Goal: Task Accomplishment & Management: Complete application form

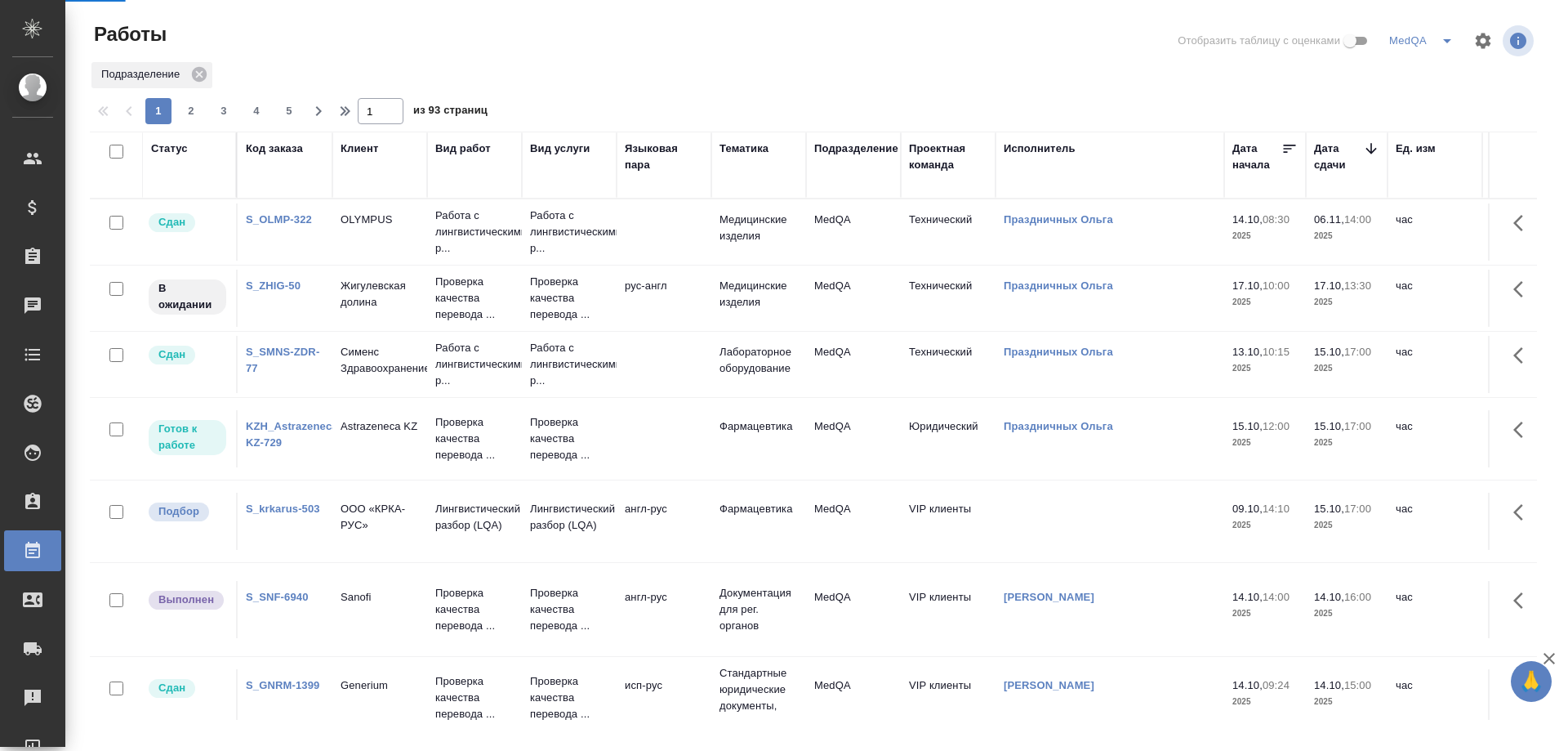
scroll to position [327, 0]
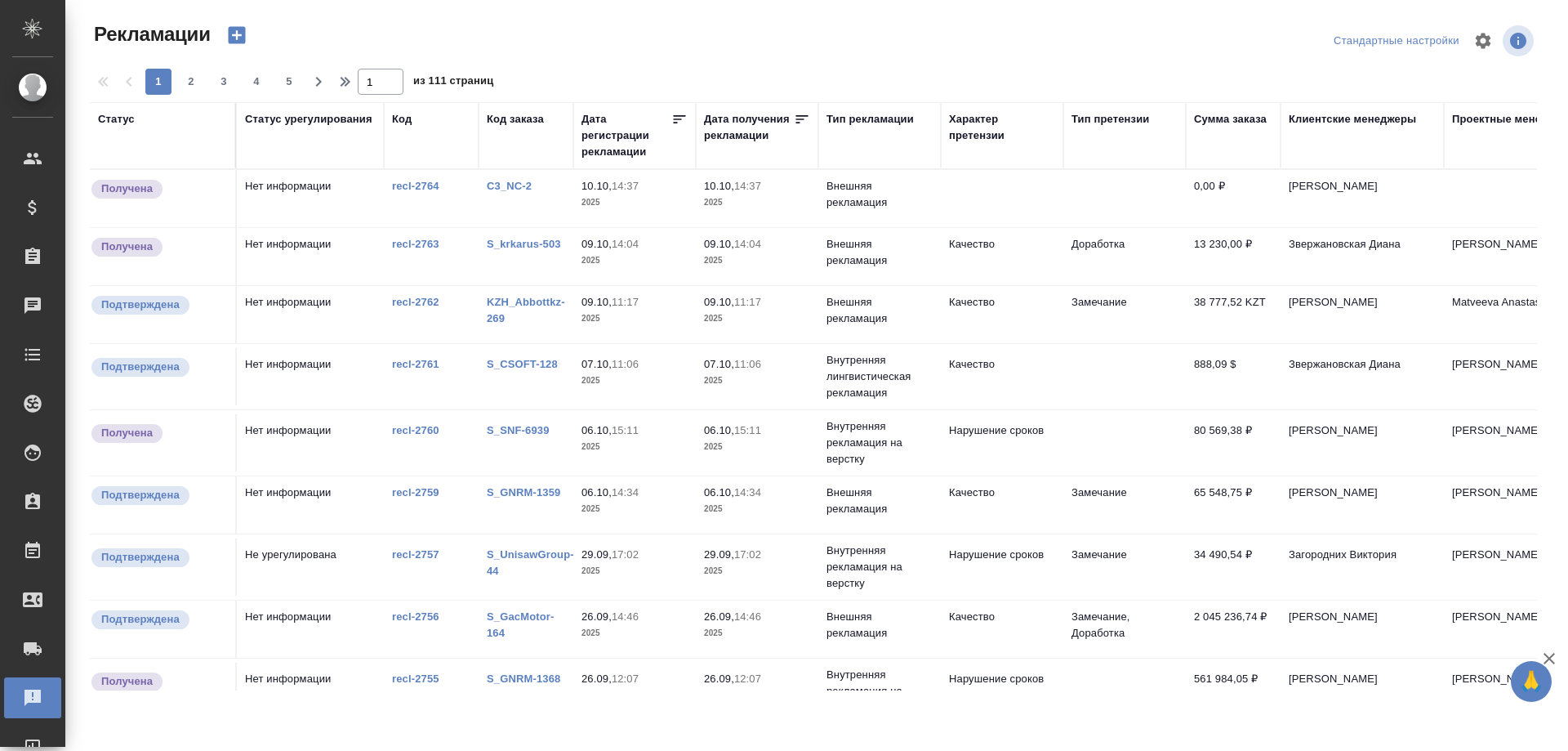
click at [863, 119] on div "Тип рекламации" at bounding box center [870, 119] width 87 height 16
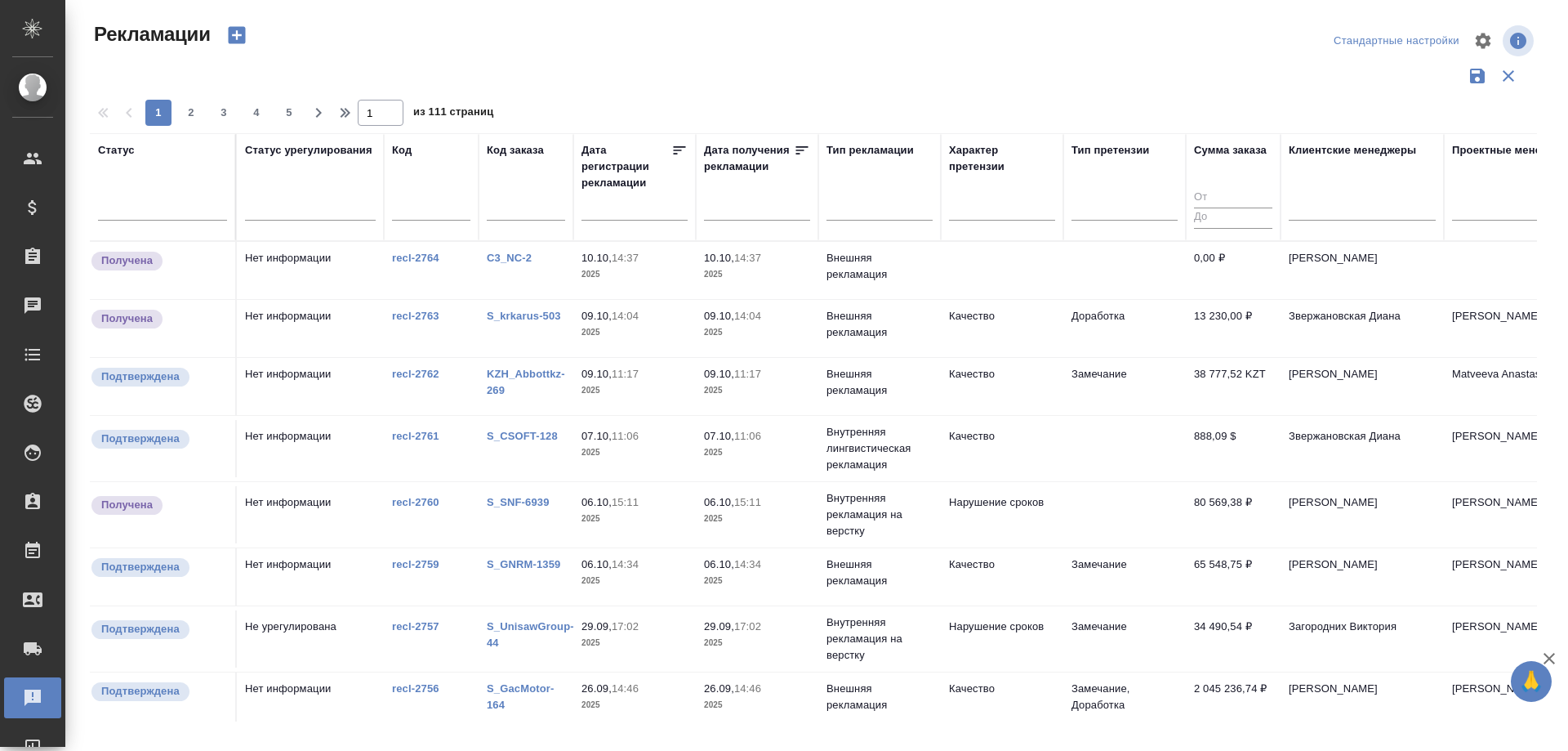
click at [525, 560] on link "S_GNRM-1359" at bounding box center [523, 564] width 73 height 12
click at [522, 564] on link "S_GNRM-1359" at bounding box center [523, 564] width 73 height 12
click at [525, 313] on link "S_krkarus-503" at bounding box center [524, 315] width 74 height 12
click at [32, 560] on div "Работы" at bounding box center [11, 551] width 41 height 25
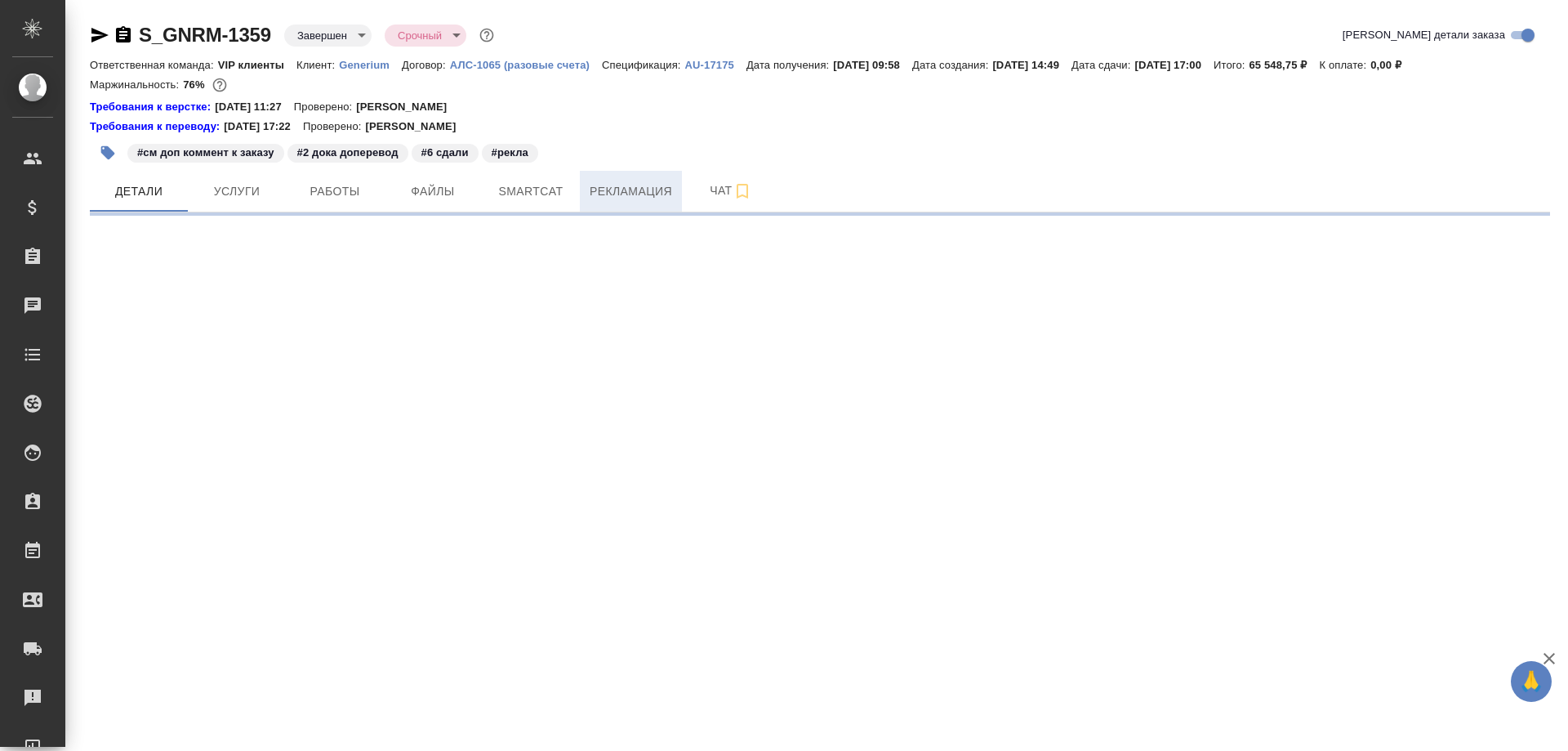
select select "RU"
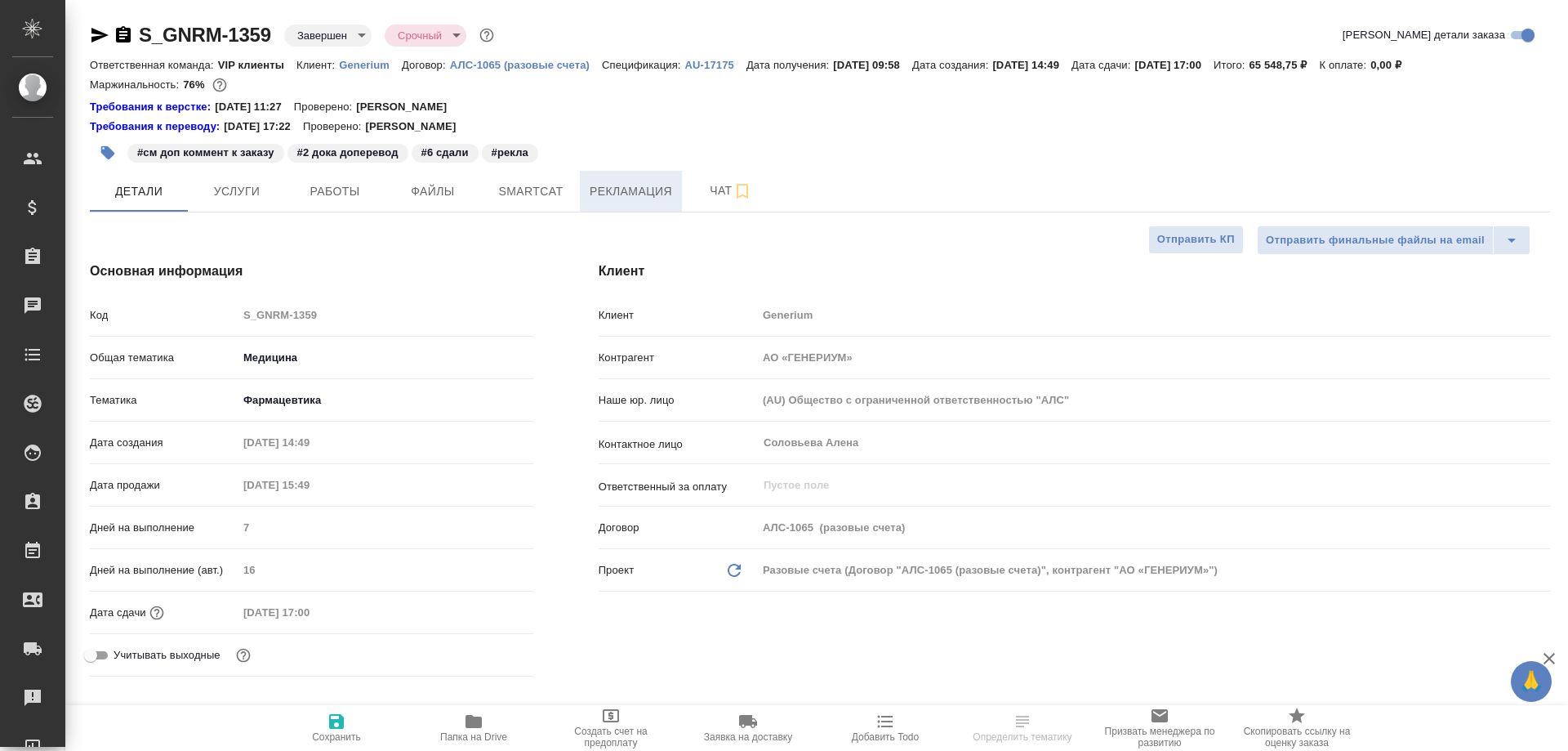
type textarea "x"
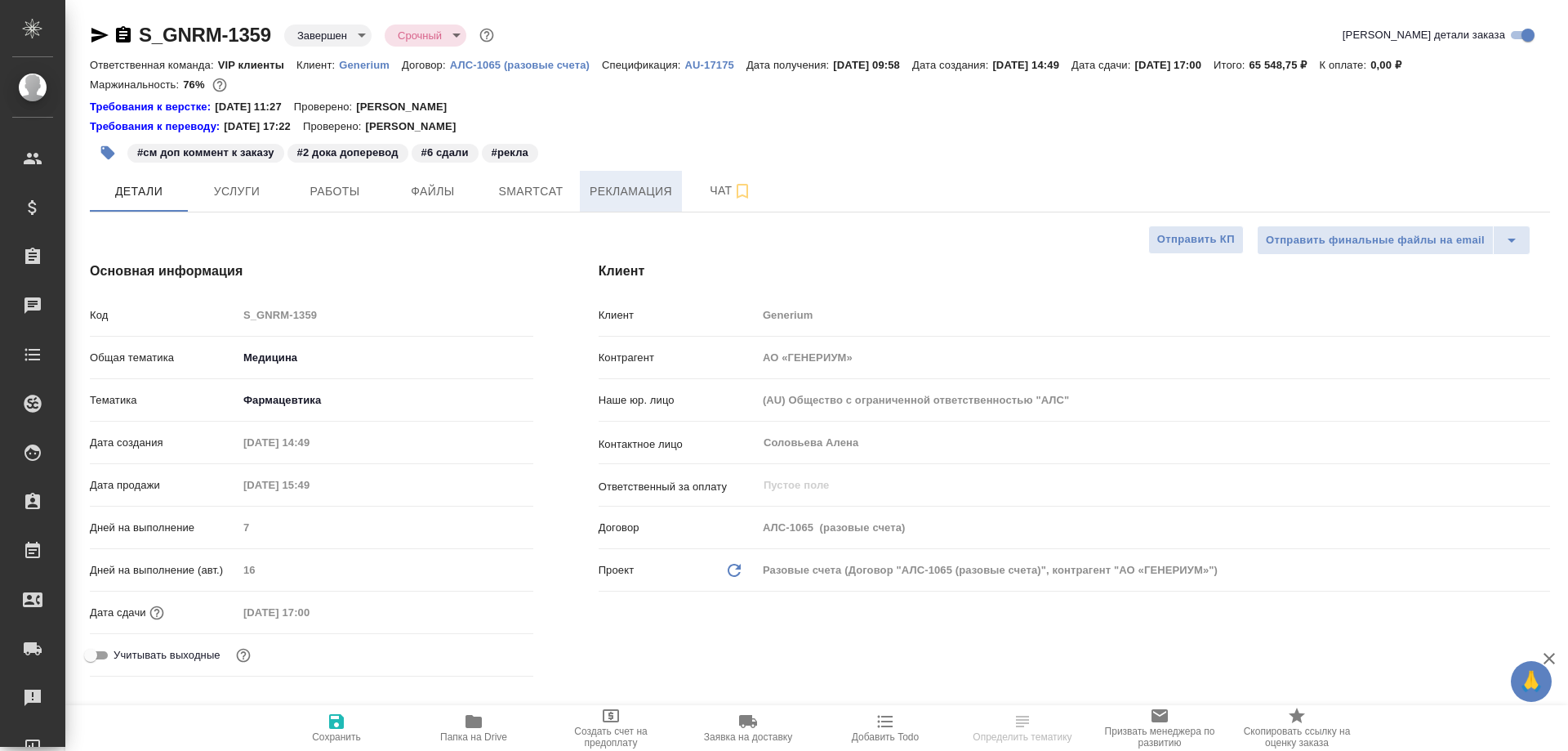
type textarea "x"
click at [633, 178] on button "Рекламация" at bounding box center [631, 191] width 103 height 41
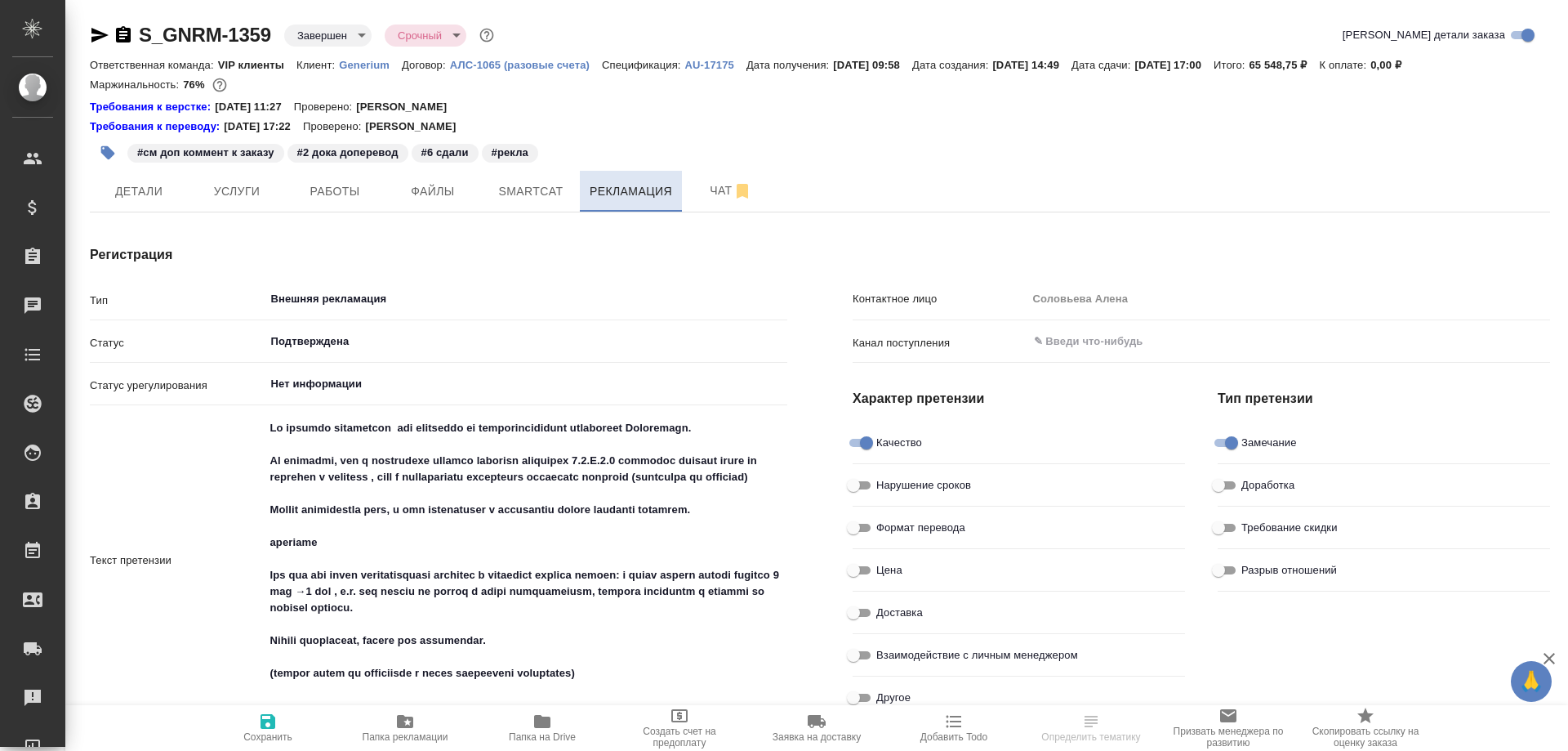
type textarea "x"
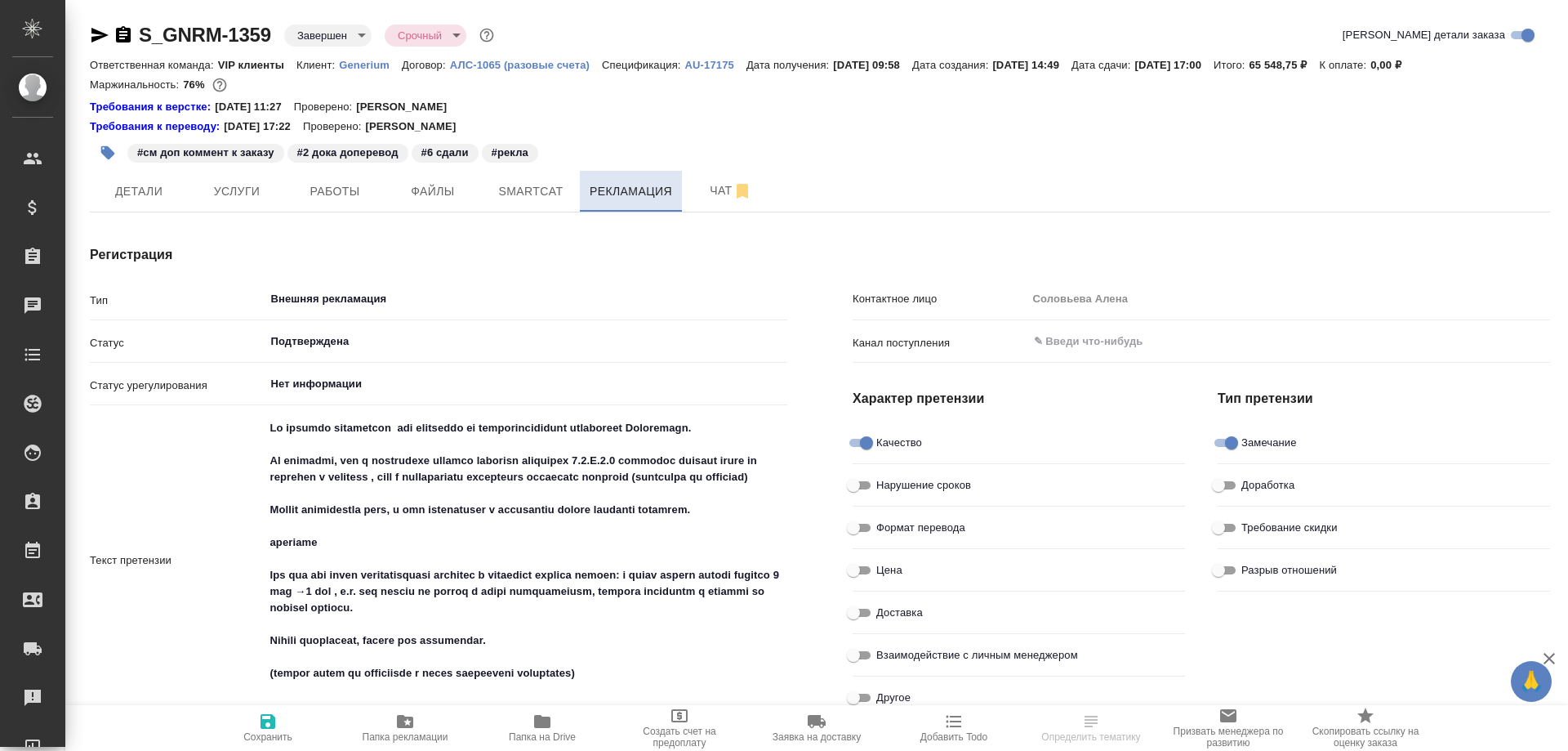
type textarea "x"
type input "Никитина Полина"
type textarea "x"
type input "Соловьева Елена"
type input "[PERSON_NAME]"
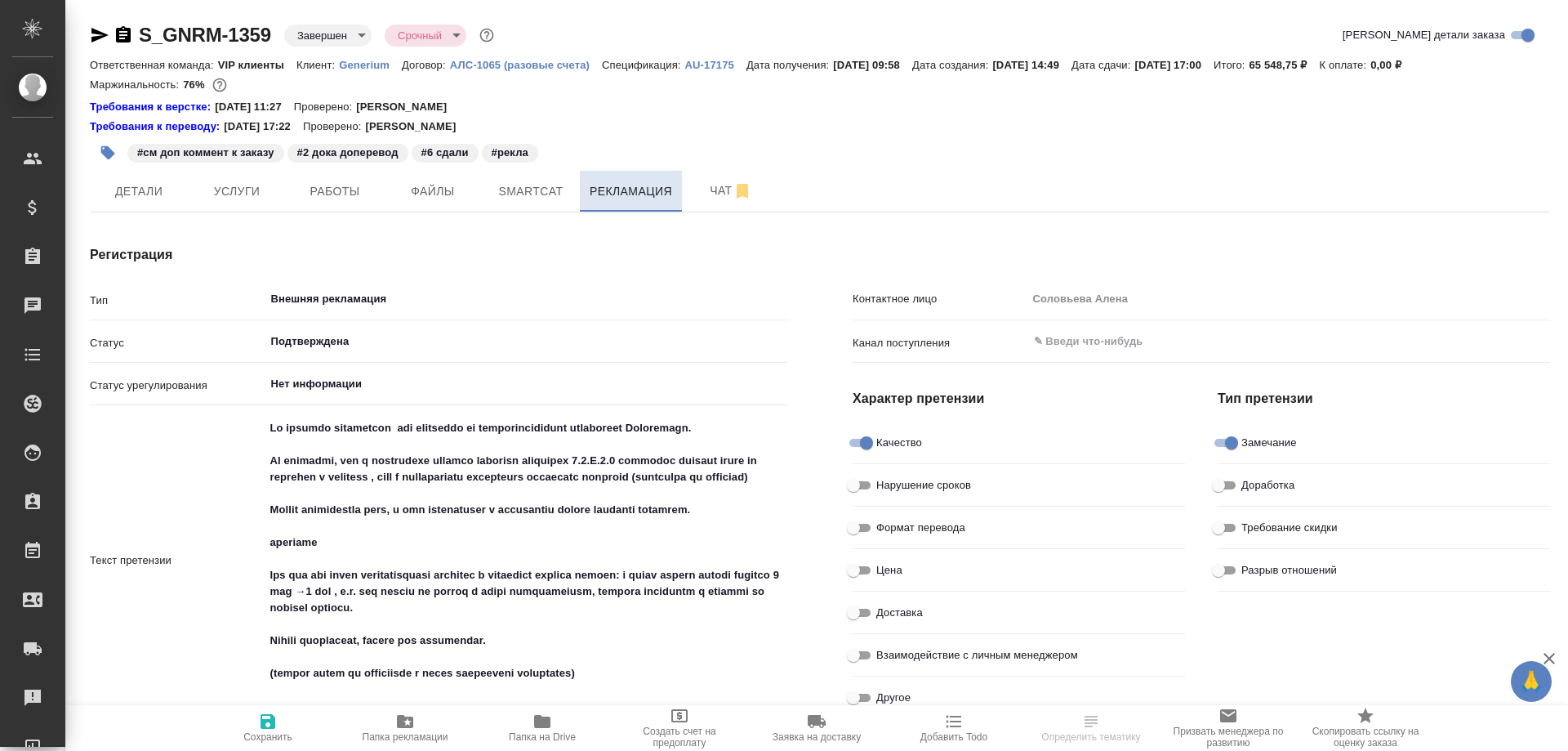
type textarea "x"
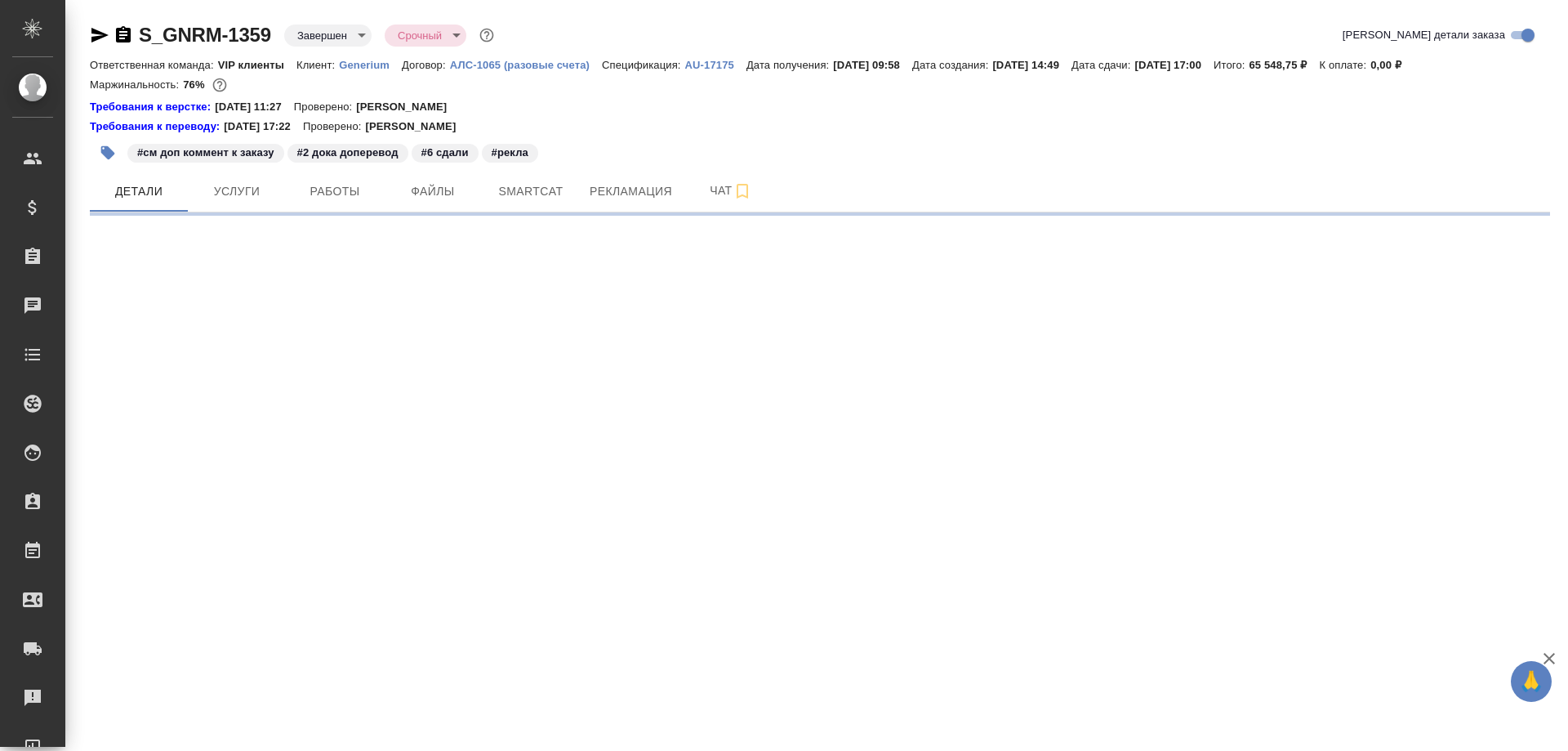
select select "RU"
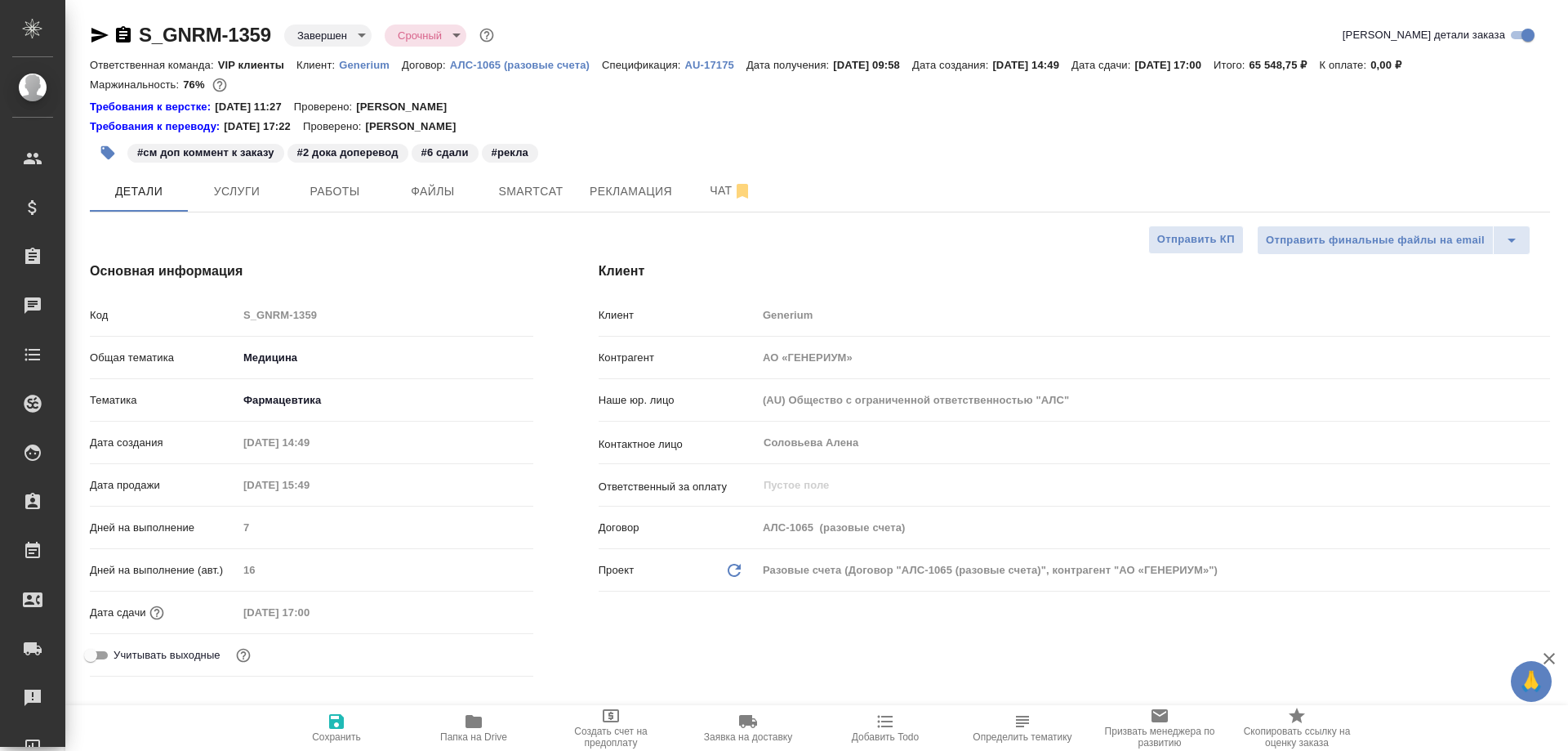
type textarea "x"
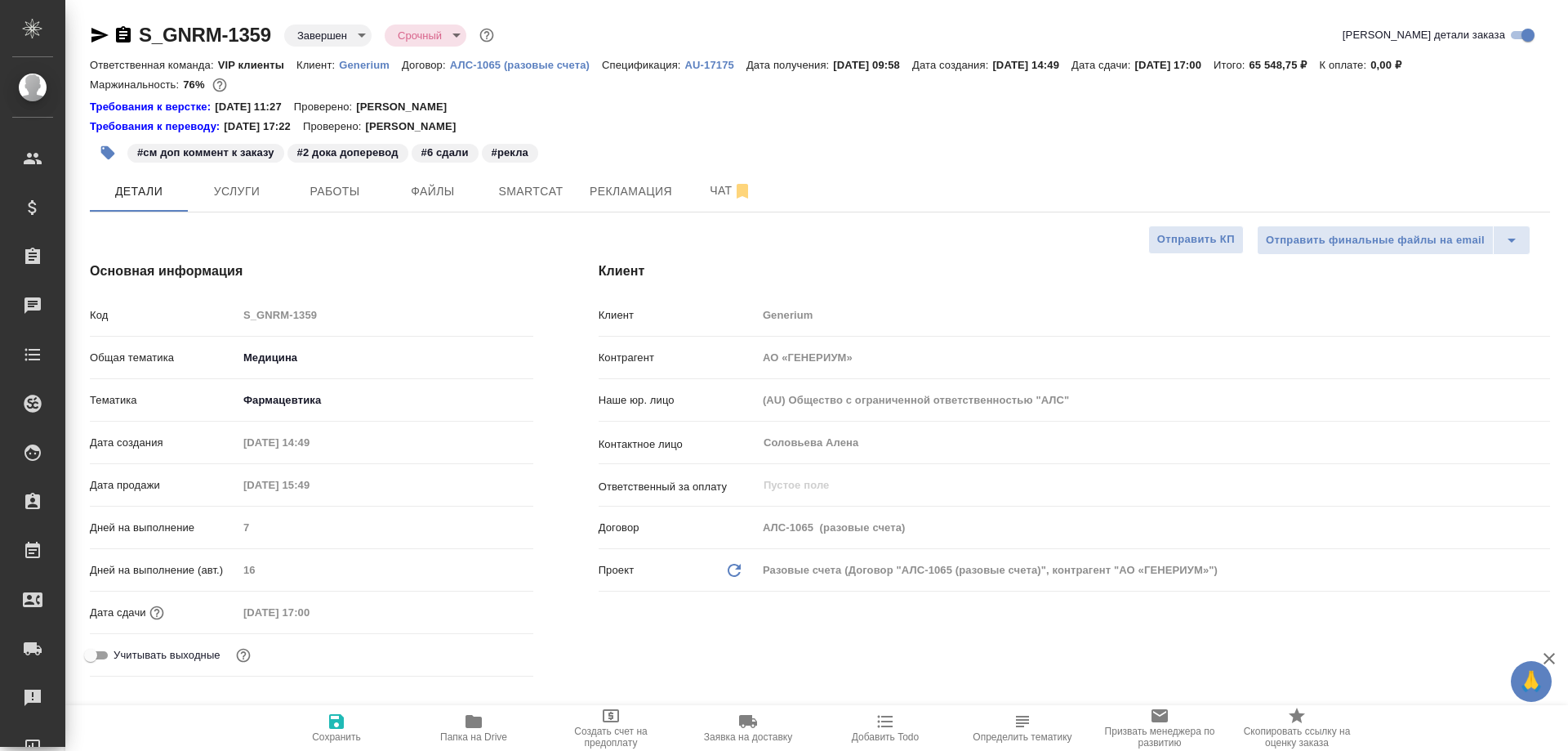
type textarea "x"
click at [126, 37] on icon "button" at bounding box center [122, 34] width 14 height 16
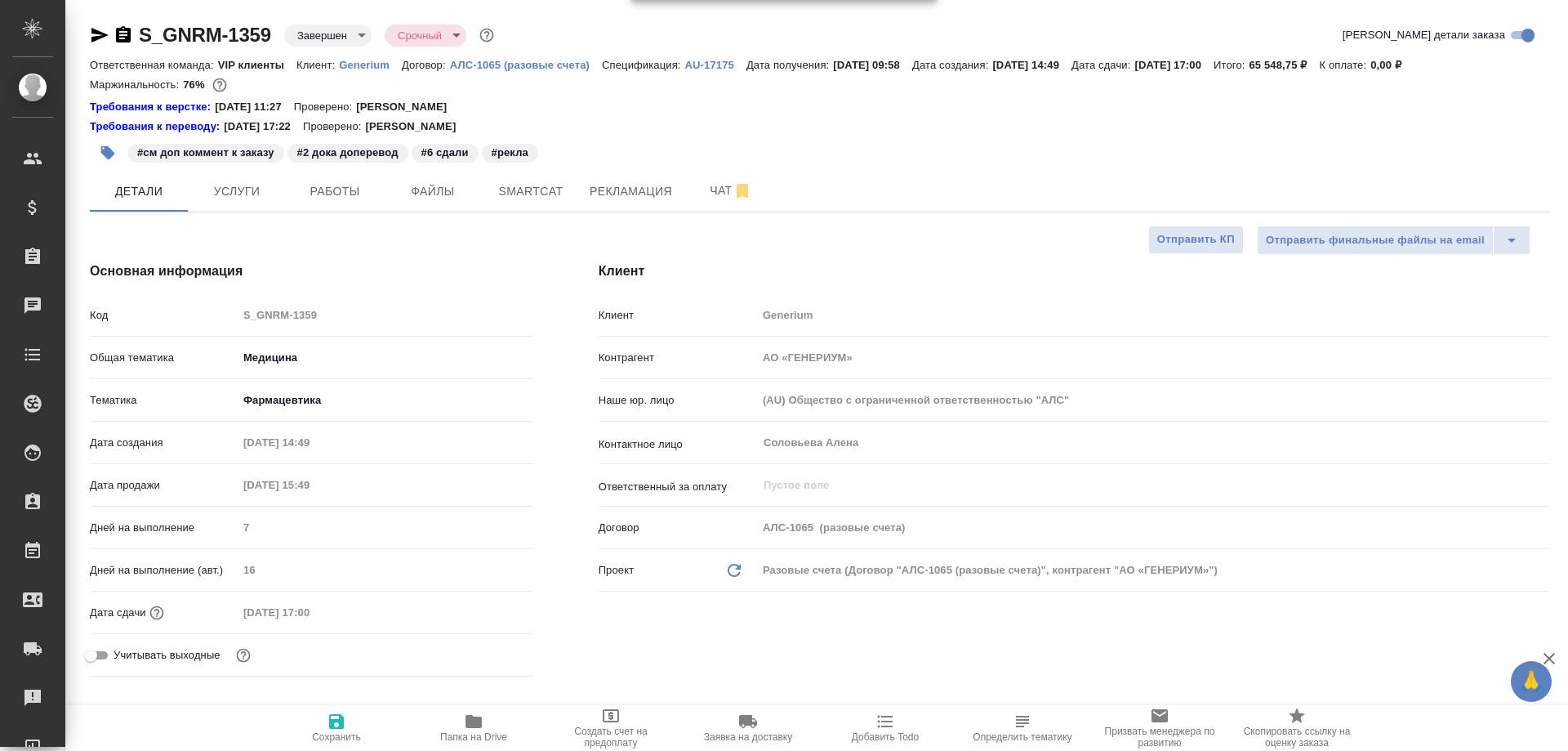
type textarea "x"
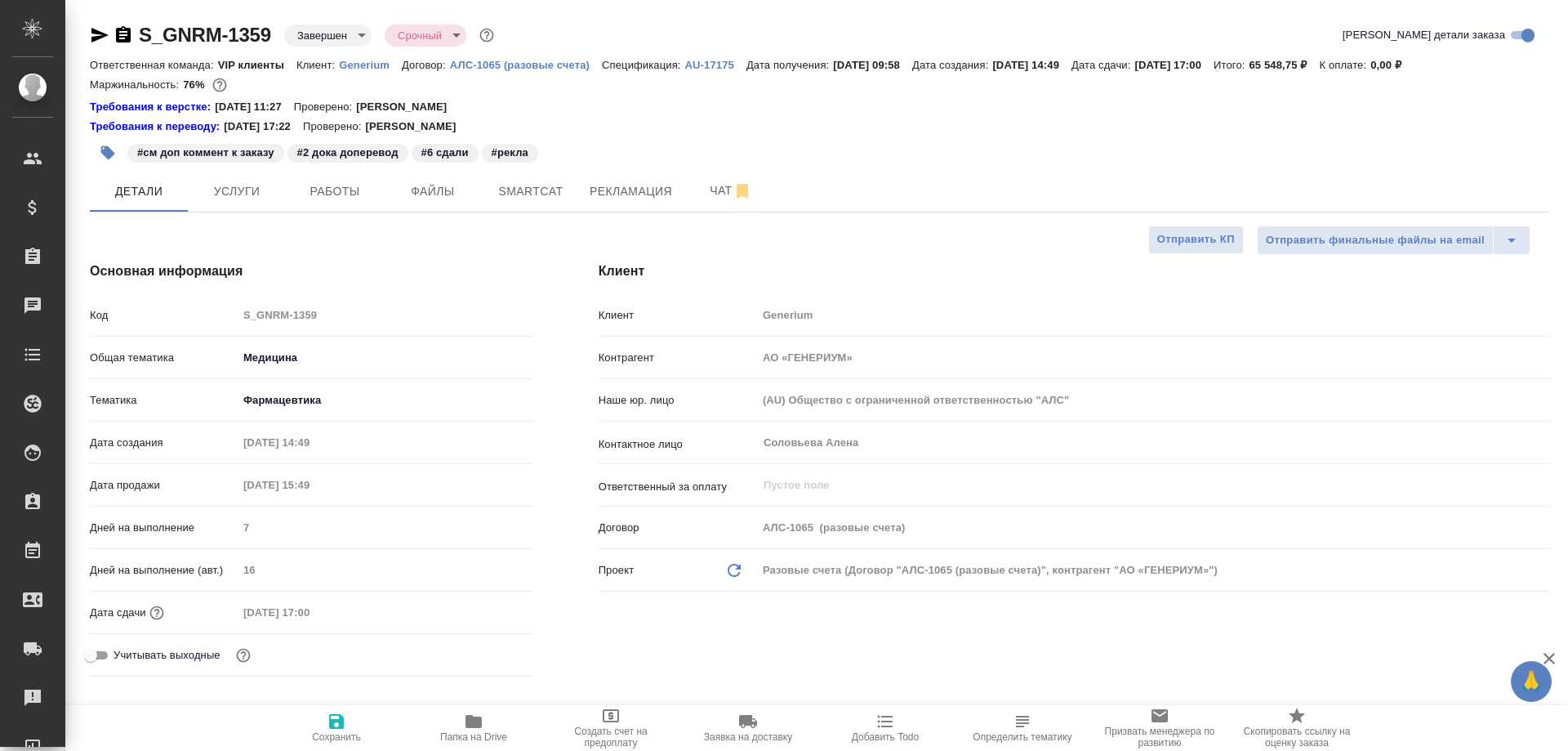
type textarea "x"
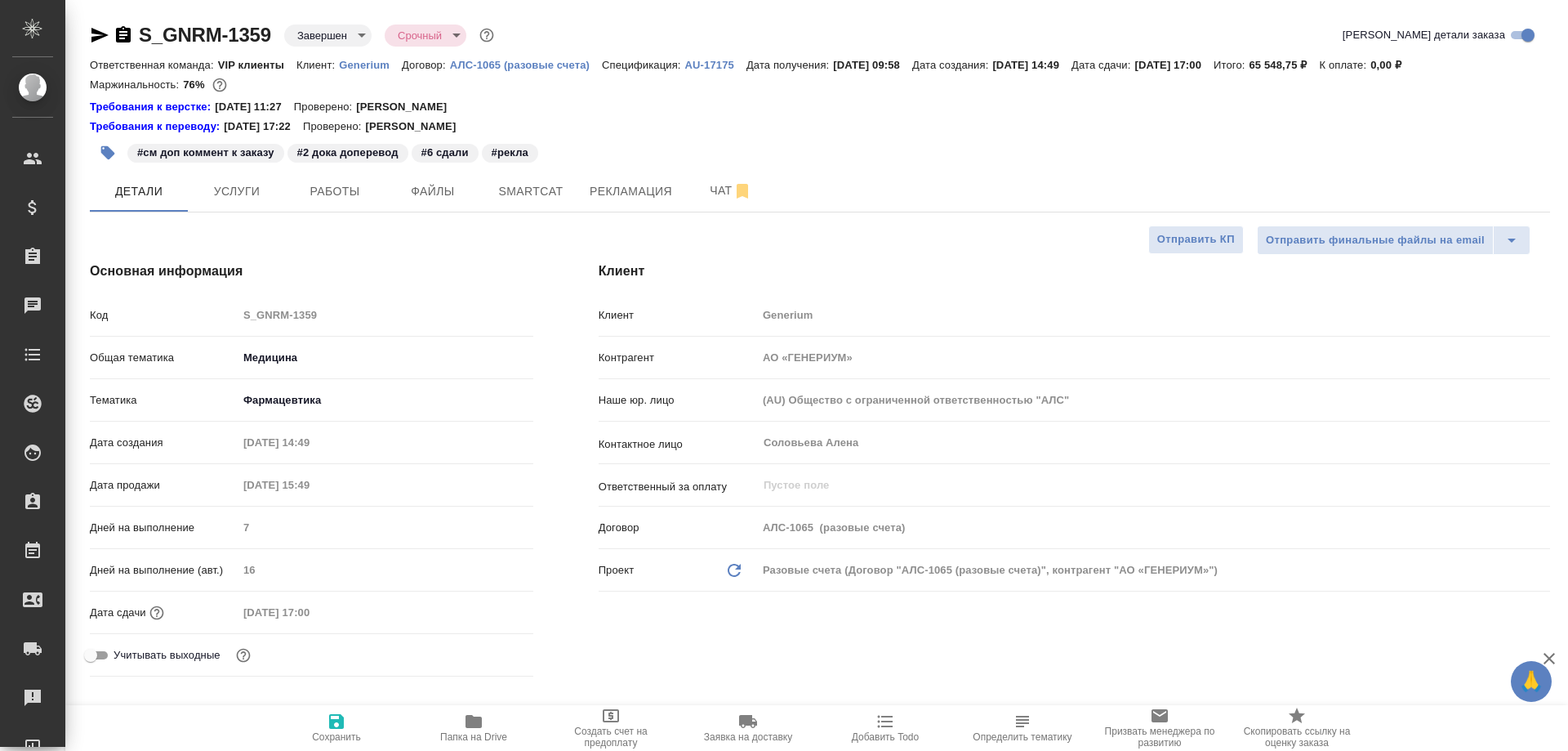
type textarea "x"
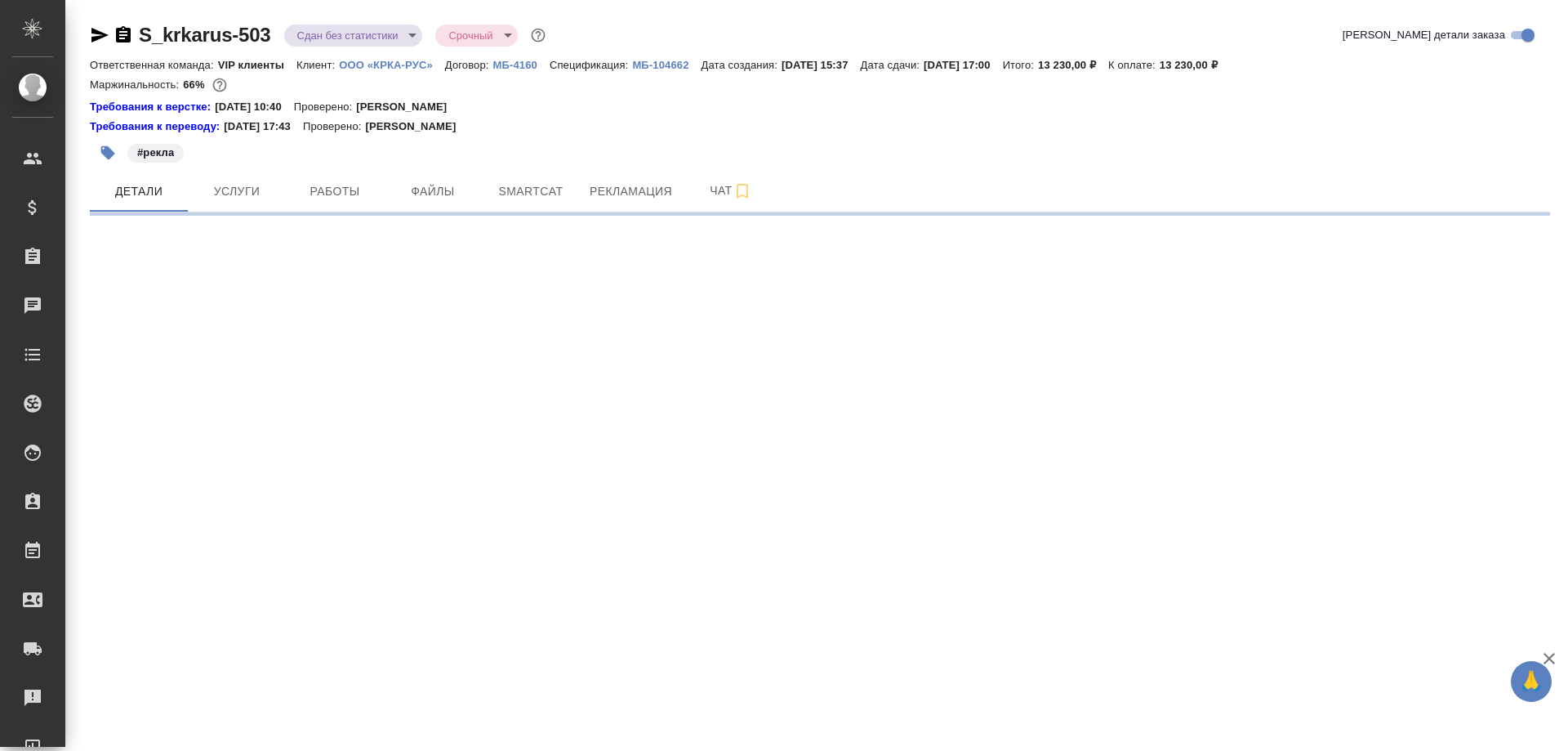
select select "RU"
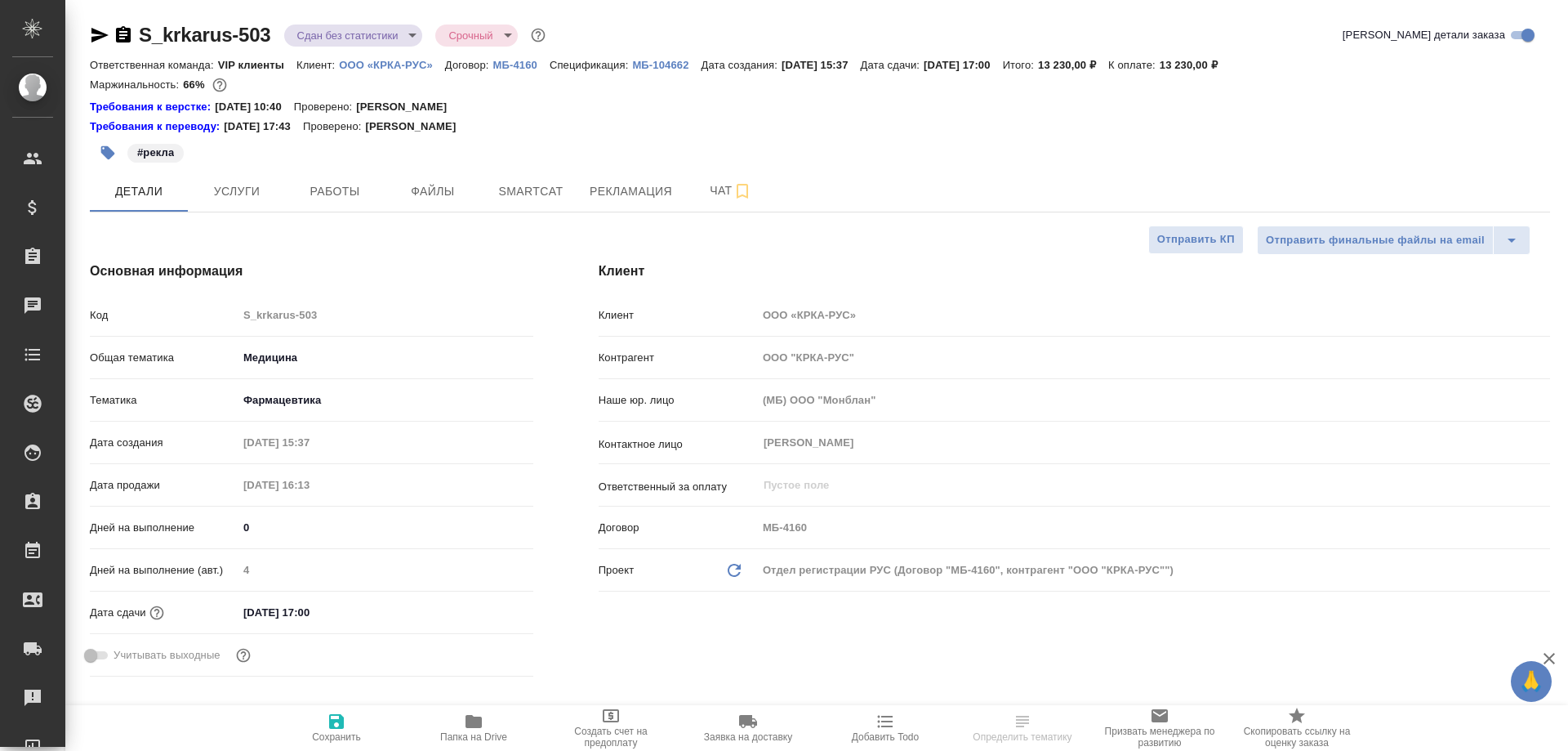
type textarea "x"
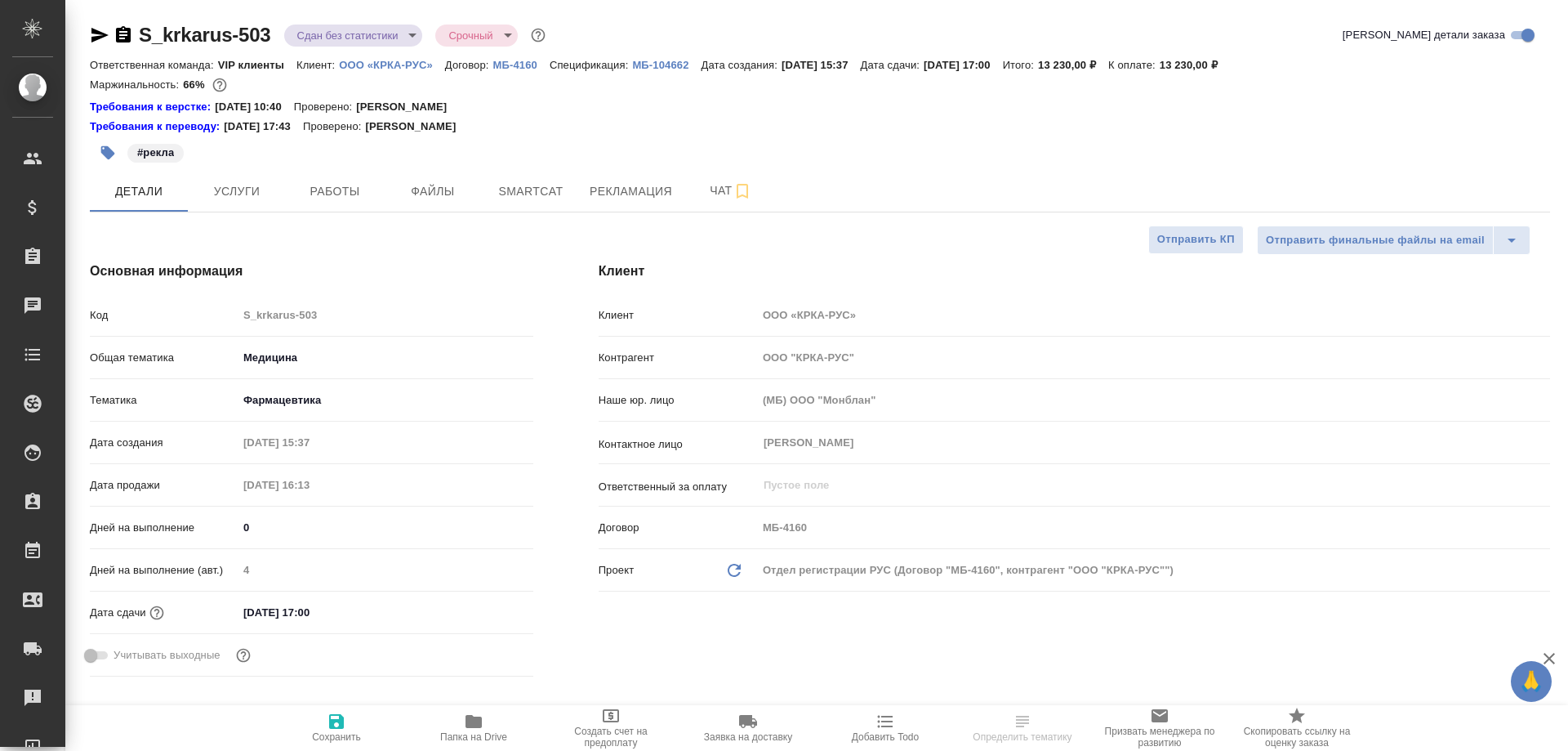
type textarea "x"
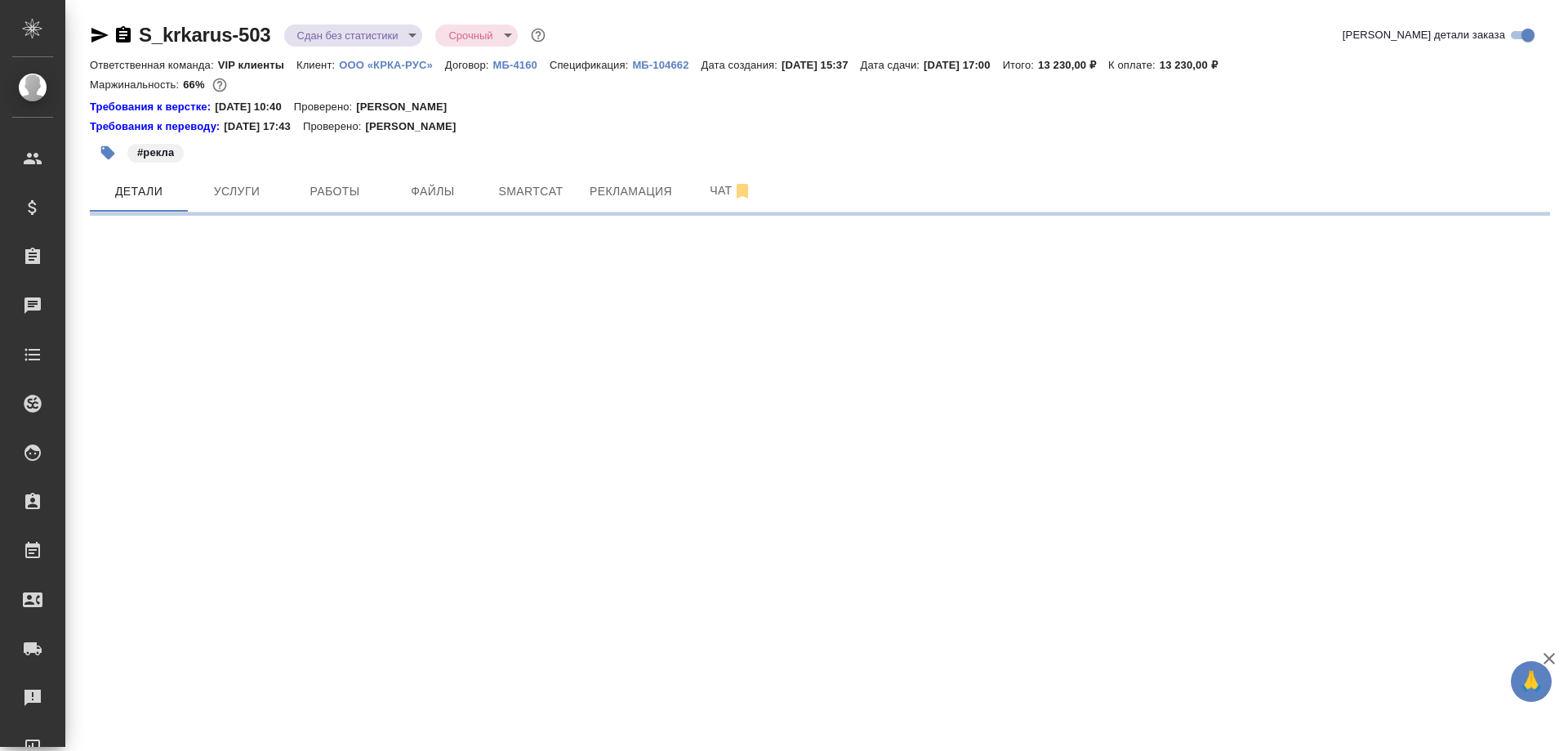
select select "RU"
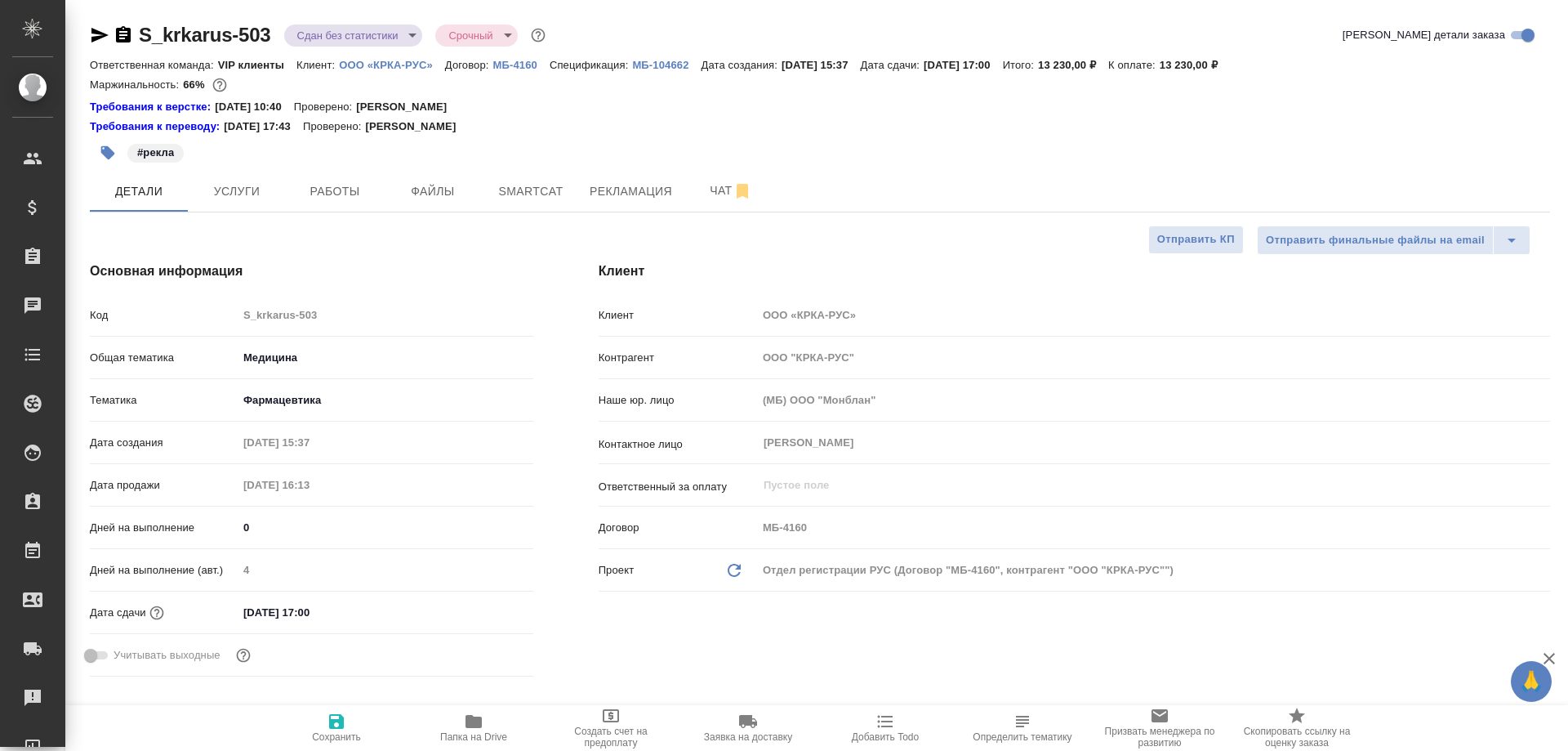
type textarea "x"
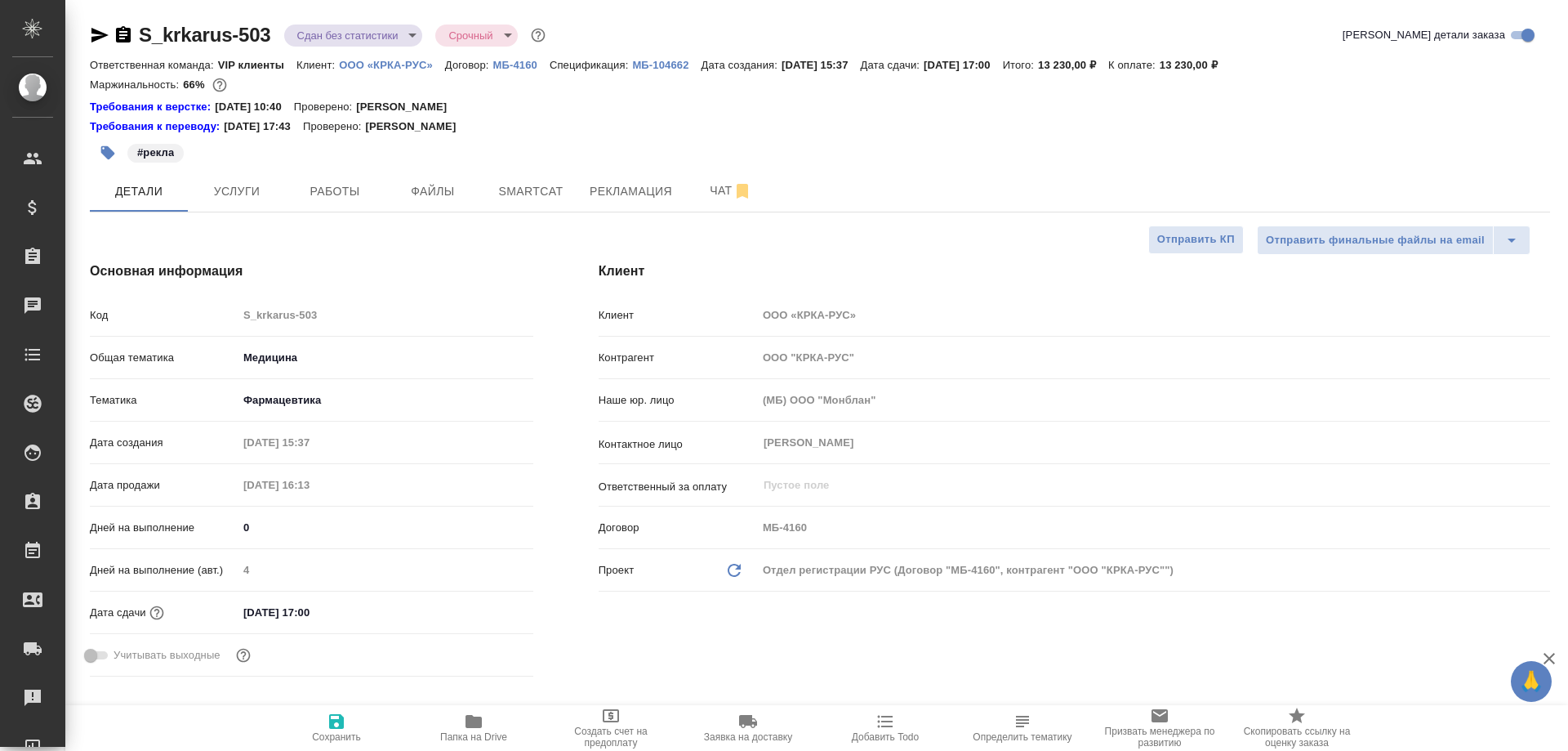
type textarea "x"
click at [124, 35] on icon "button" at bounding box center [123, 35] width 20 height 20
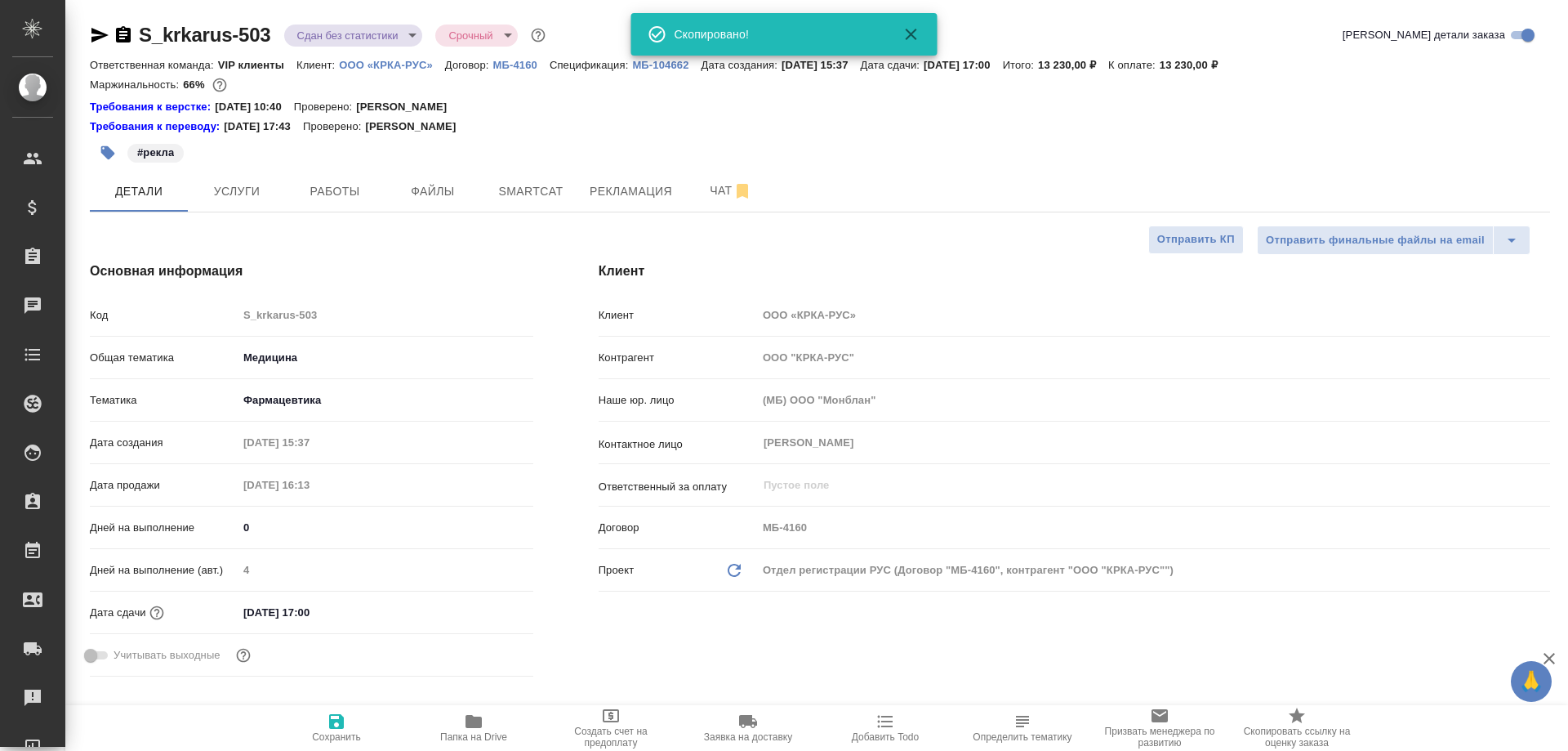
type textarea "x"
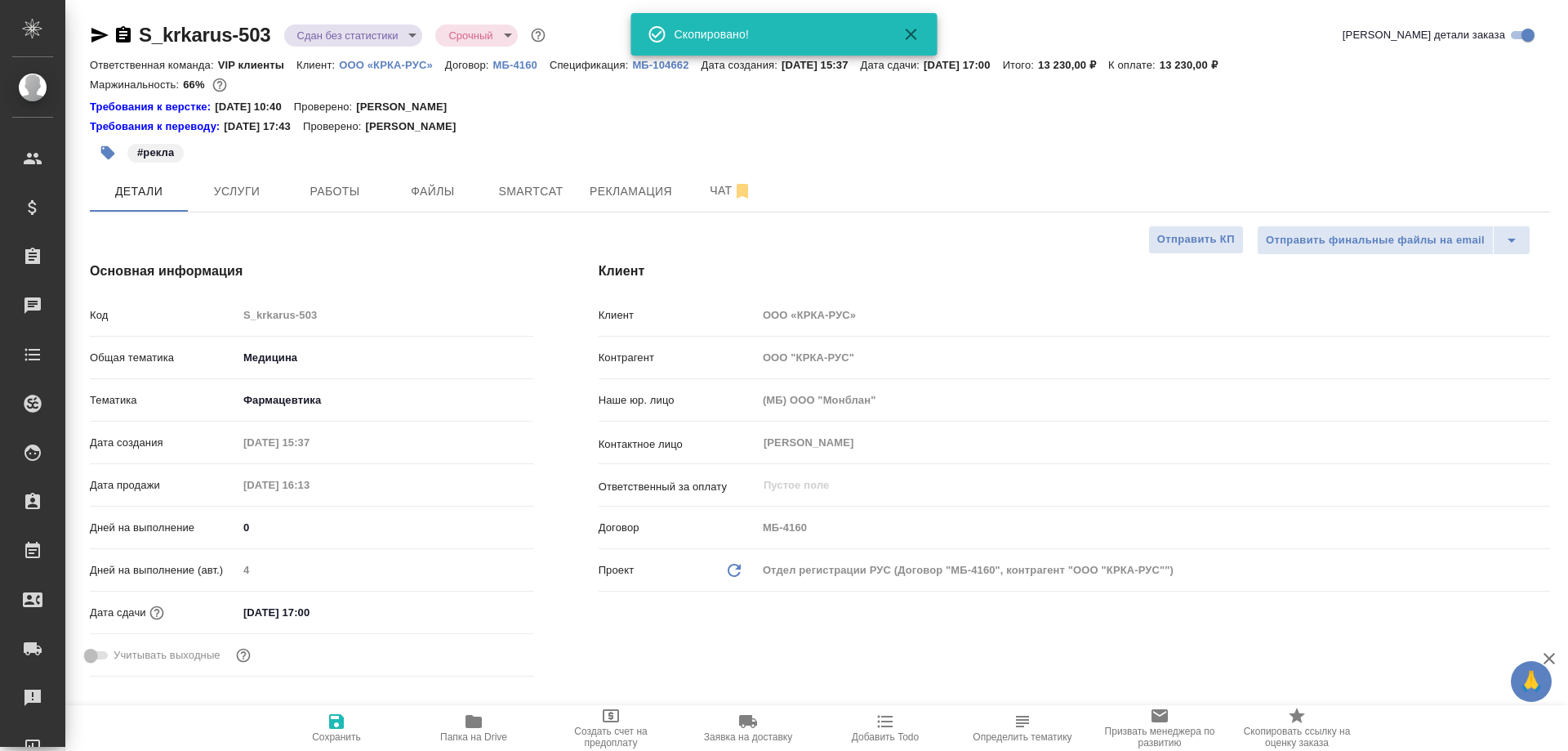
type textarea "x"
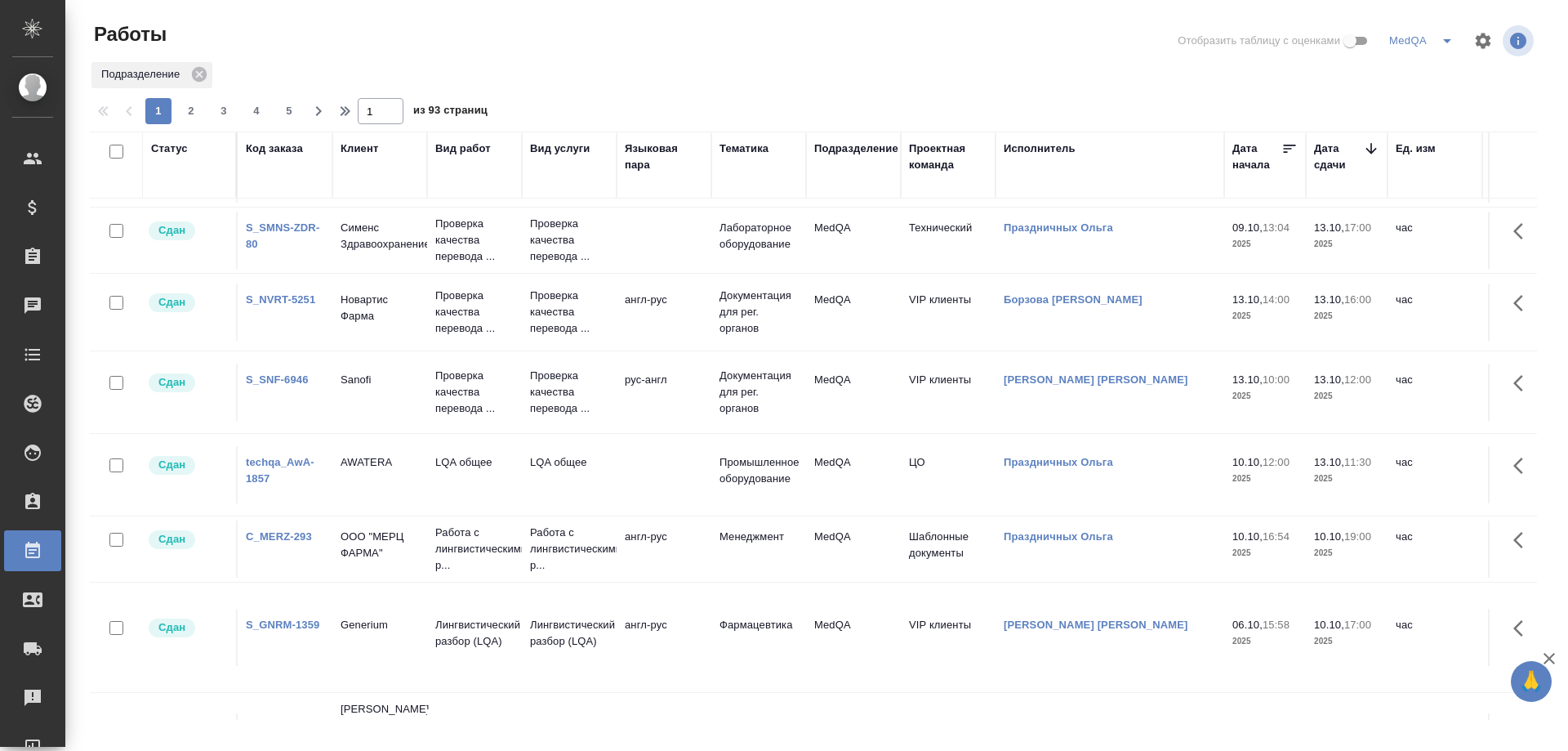
scroll to position [899, 0]
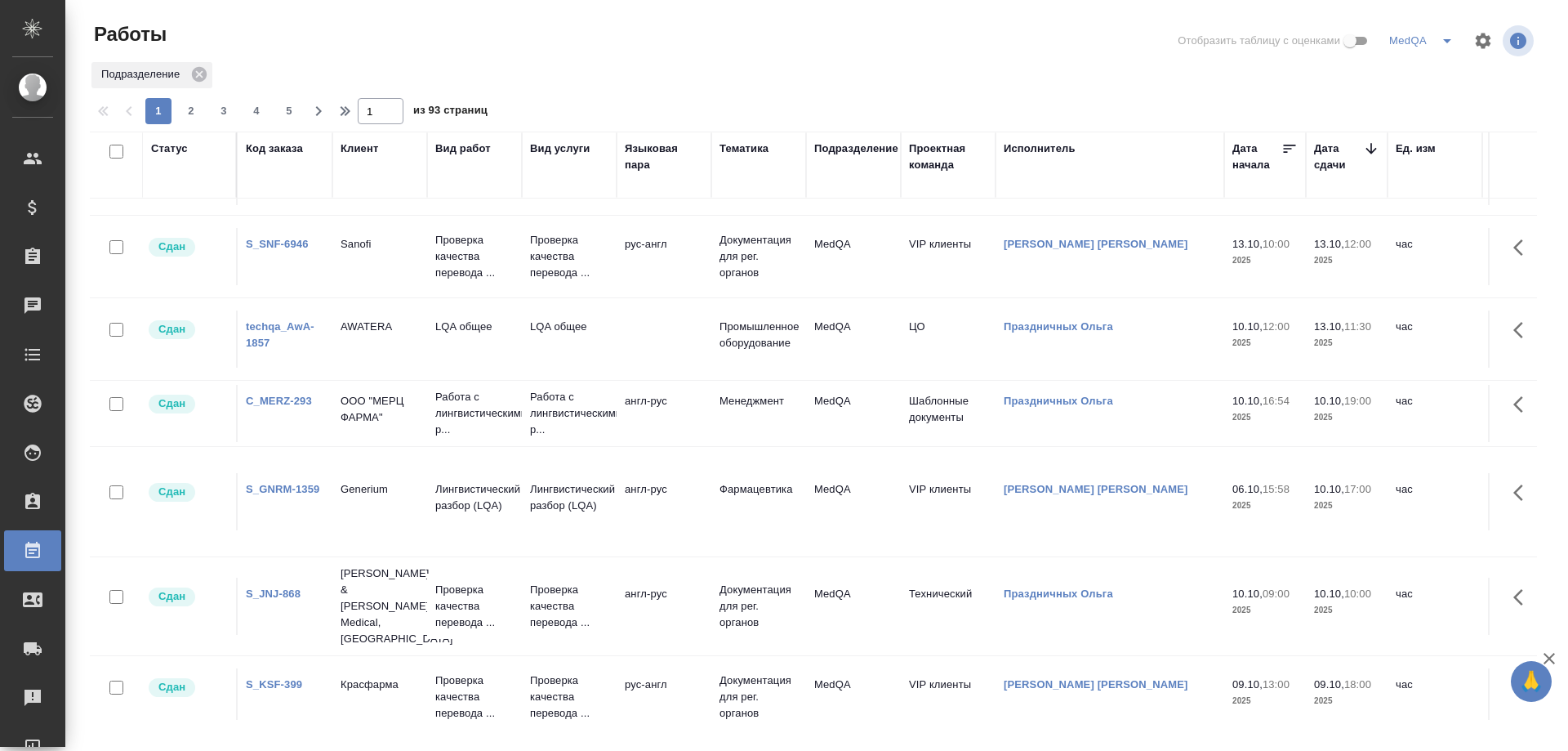
click at [258, 588] on link "S_JNJ-868" at bounding box center [273, 593] width 55 height 12
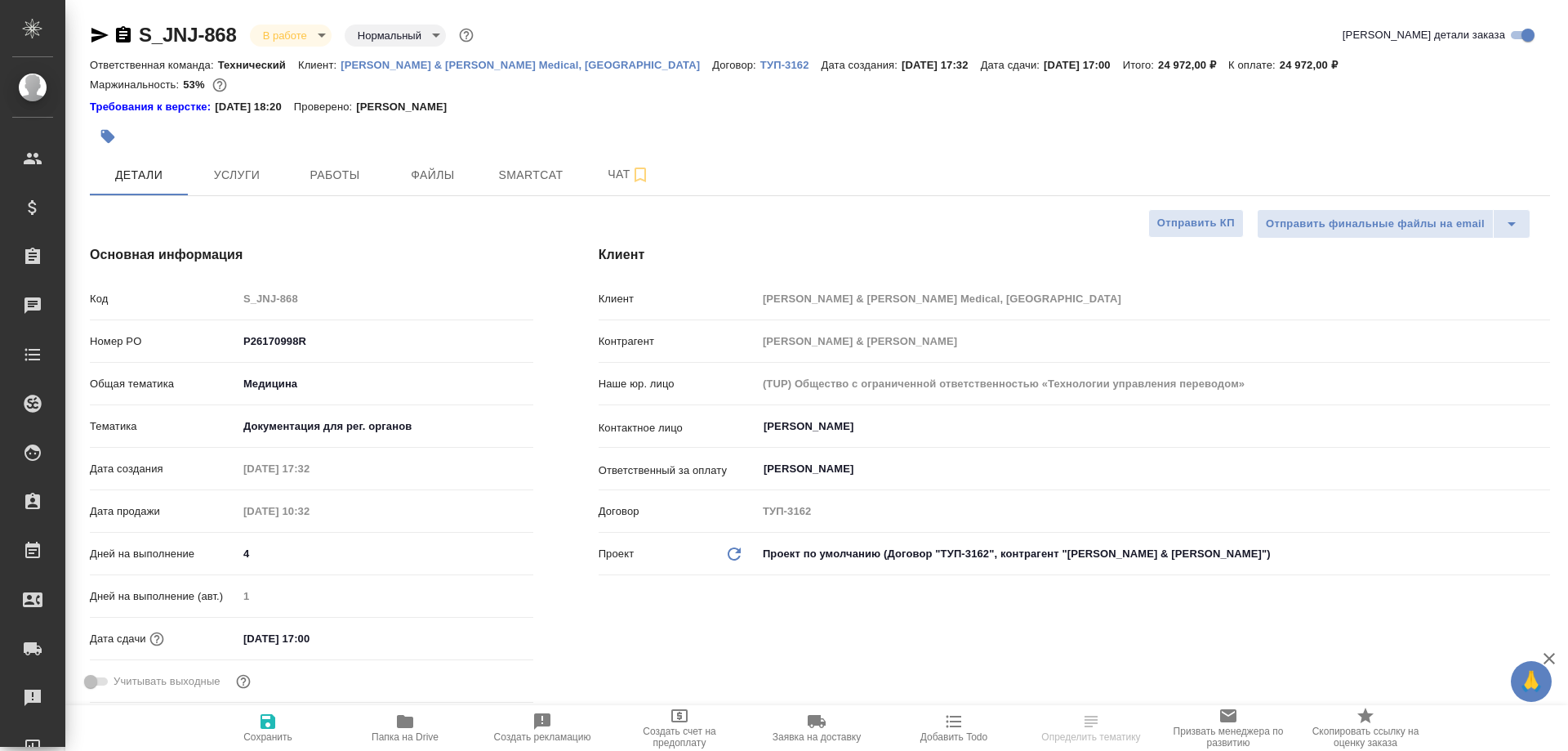
select select "RU"
click at [402, 724] on icon "button" at bounding box center [404, 722] width 16 height 13
select select "RU"
type textarea "x"
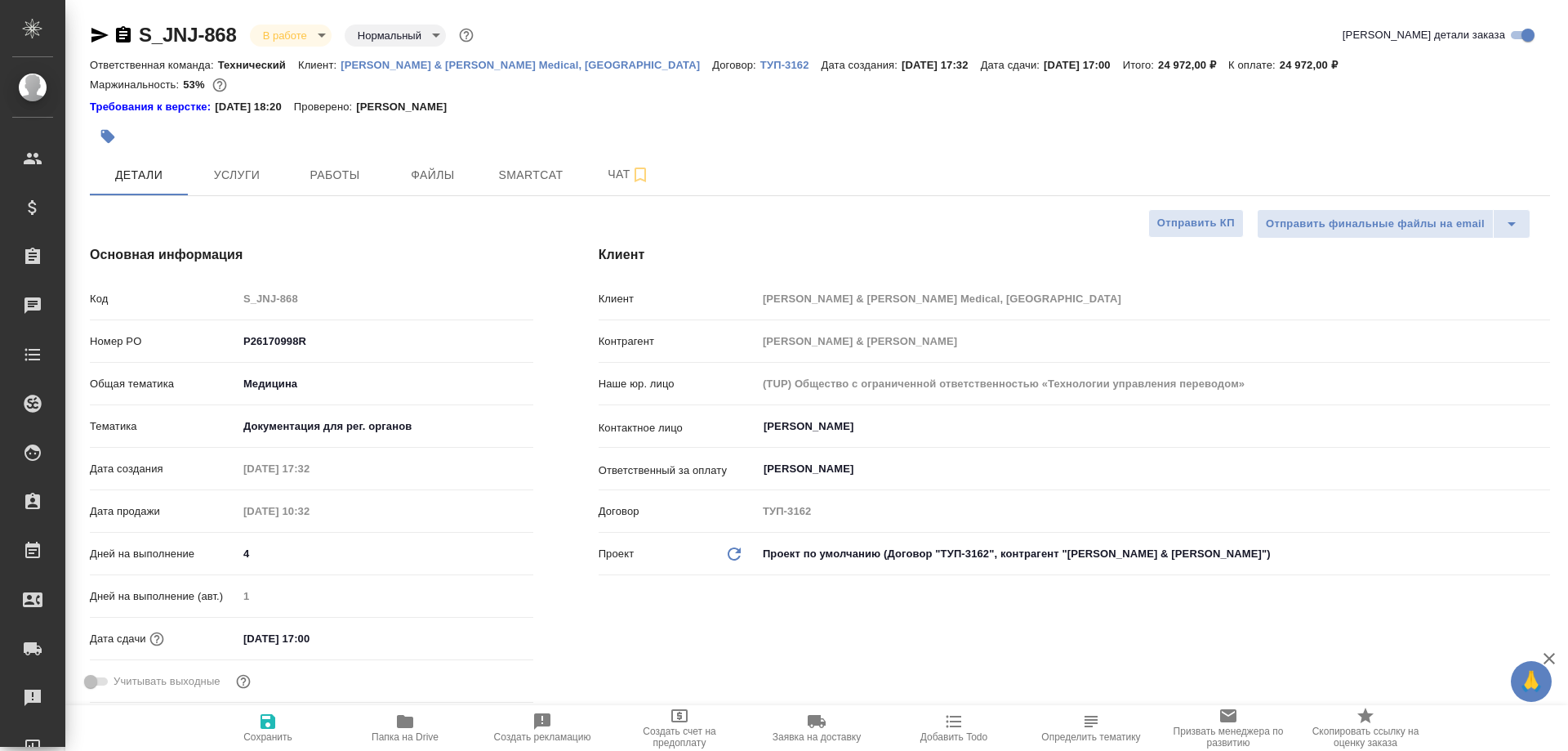
type textarea "x"
